Goal: Information Seeking & Learning: Check status

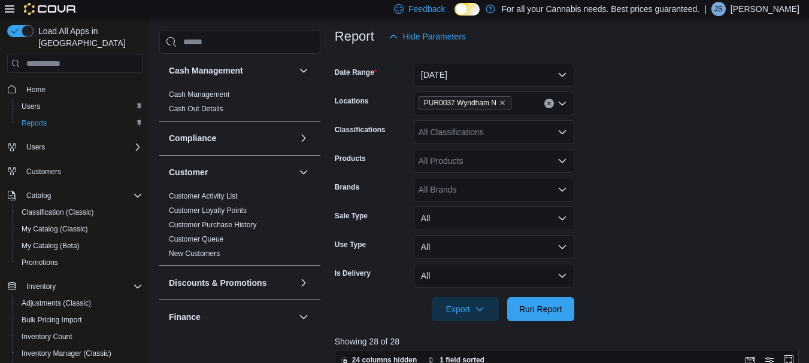
scroll to position [138, 0]
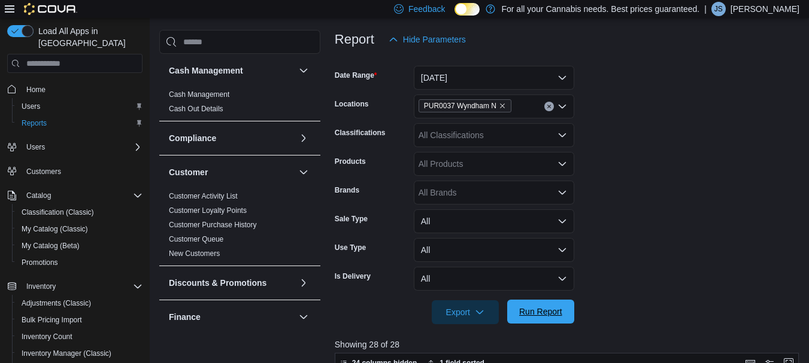
click at [538, 306] on span "Run Report" at bounding box center [540, 312] width 53 height 24
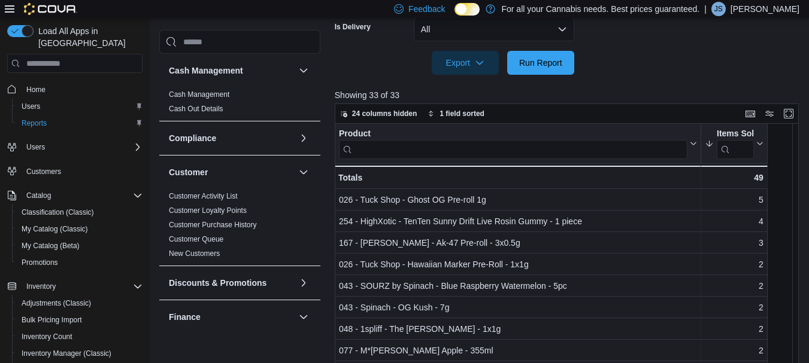
scroll to position [377, 0]
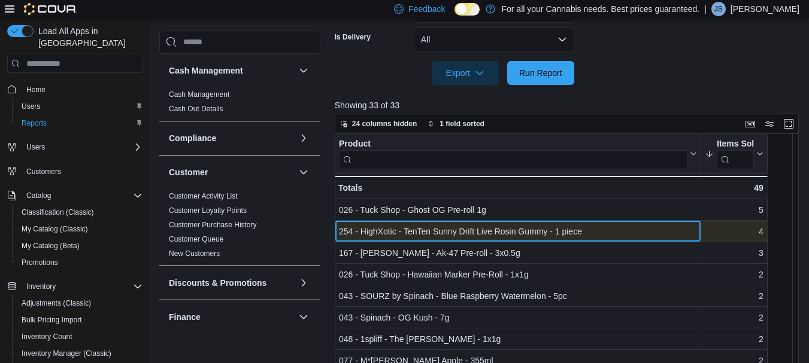
click at [449, 226] on div "254 - HighXotic - TenTen Sunny Drift Live Rosin Gummy - 1 piece" at bounding box center [518, 232] width 358 height 14
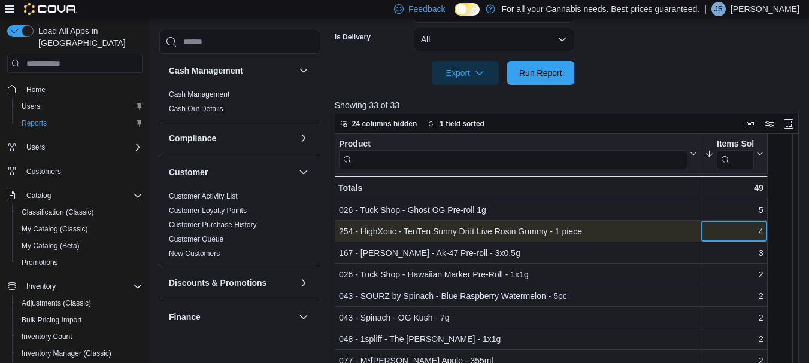
click at [722, 238] on div "4" at bounding box center [734, 232] width 59 height 14
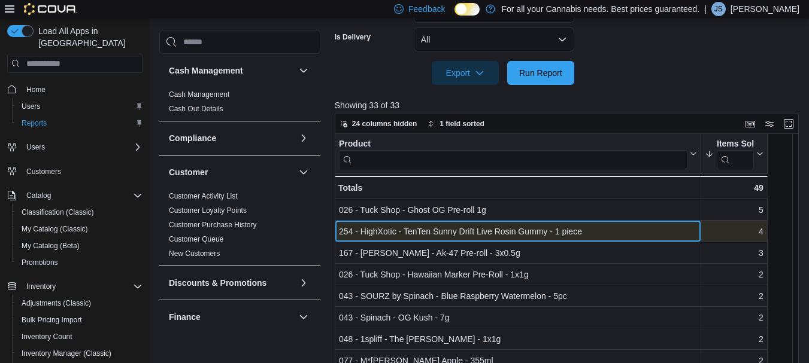
click at [489, 233] on div "254 - HighXotic - TenTen Sunny Drift Live Rosin Gummy - 1 piece" at bounding box center [518, 232] width 358 height 14
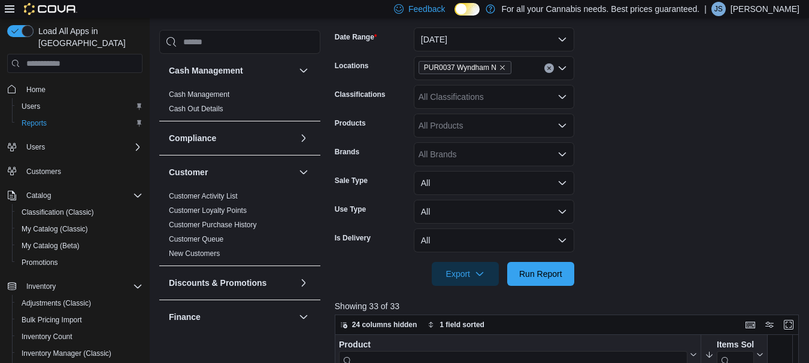
scroll to position [0, 0]
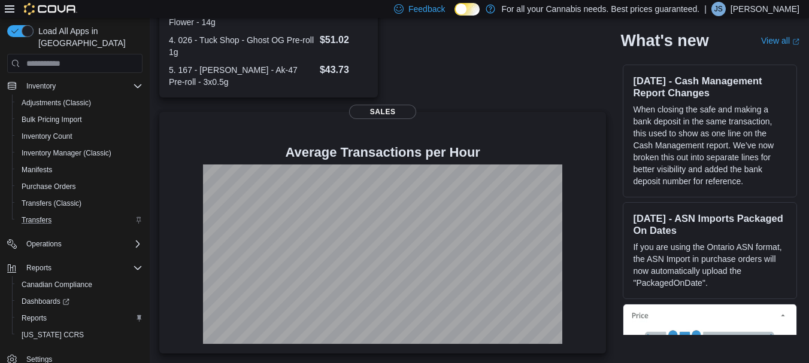
scroll to position [110, 0]
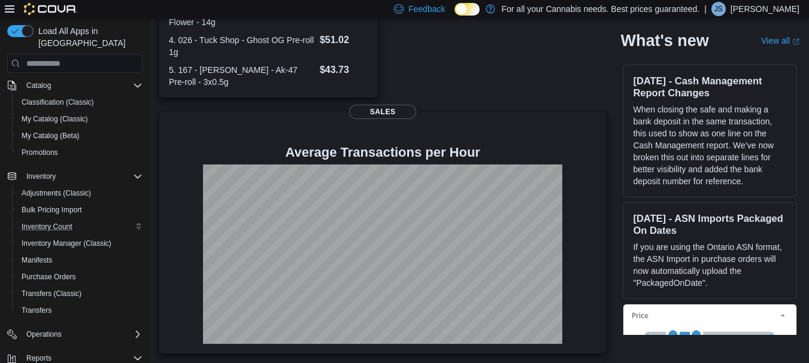
click at [86, 220] on div "Inventory Count" at bounding box center [80, 227] width 126 height 14
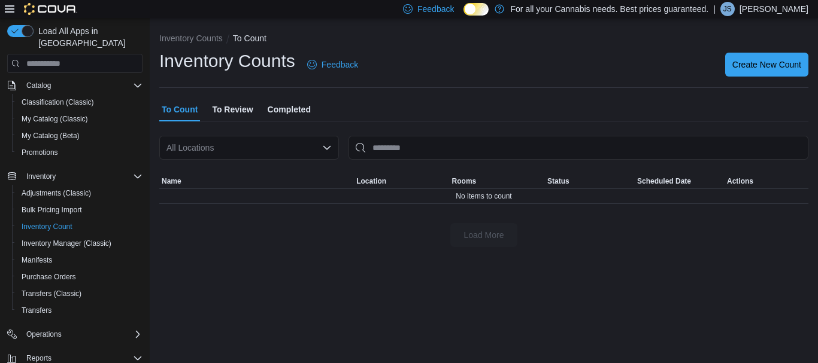
click at [268, 147] on div "All Locations" at bounding box center [249, 148] width 180 height 24
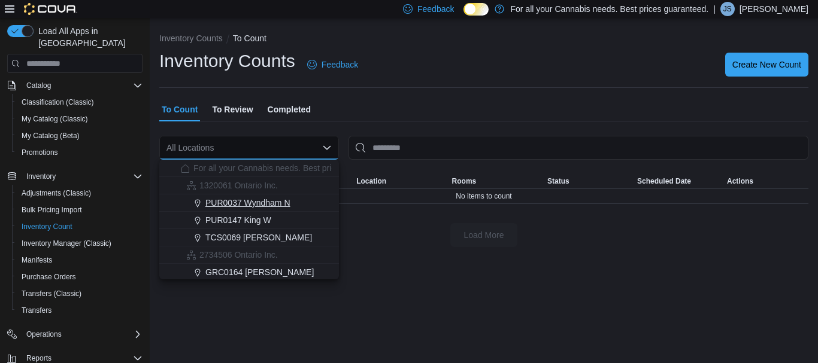
click at [267, 202] on span "PUR0037 Wyndham N" at bounding box center [247, 203] width 85 height 12
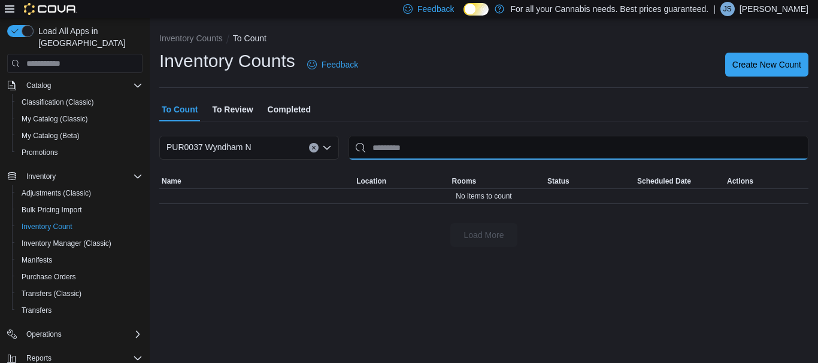
click at [416, 140] on input "This is a search bar. After typing your query, hit enter to filter the results …" at bounding box center [579, 148] width 460 height 24
type input "*"
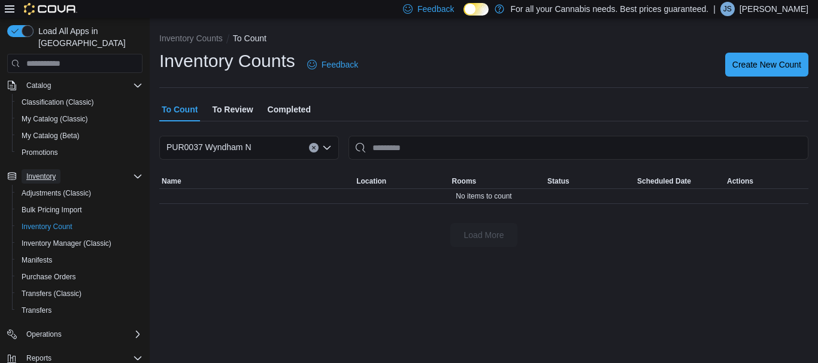
click at [45, 172] on span "Inventory" at bounding box center [40, 177] width 29 height 10
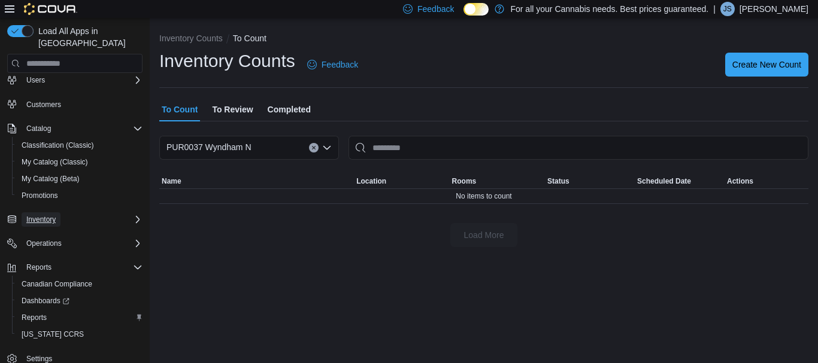
click at [59, 213] on button "Inventory" at bounding box center [41, 220] width 39 height 14
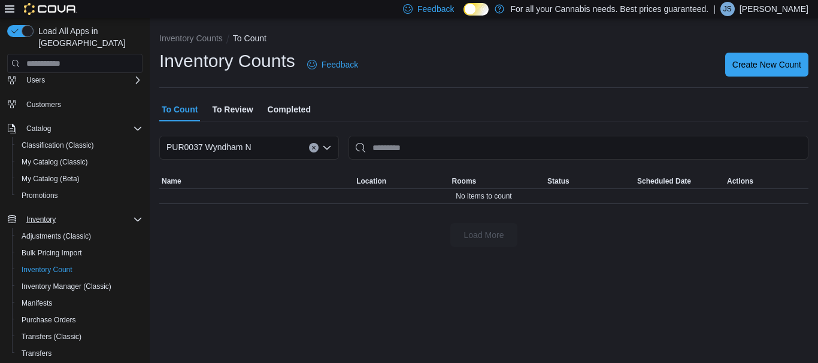
scroll to position [0, 0]
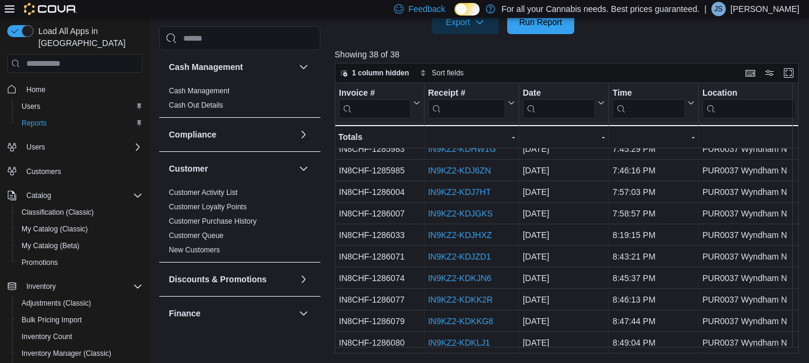
scroll to position [620, 0]
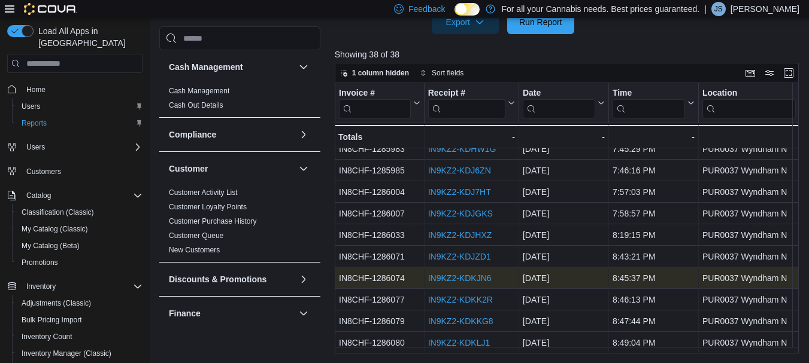
click at [482, 275] on link "IN9KZ2-KDKJN6" at bounding box center [459, 279] width 63 height 10
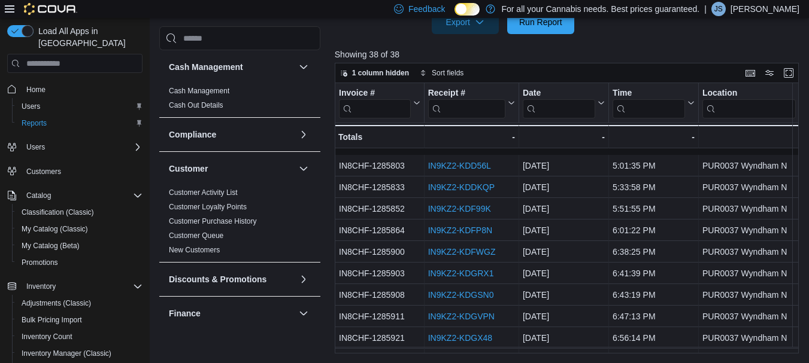
scroll to position [426, 0]
